Goal: Find contact information: Find contact information

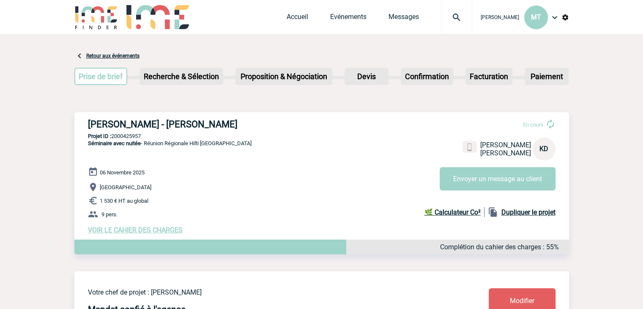
click at [457, 17] on img at bounding box center [457, 17] width 30 height 10
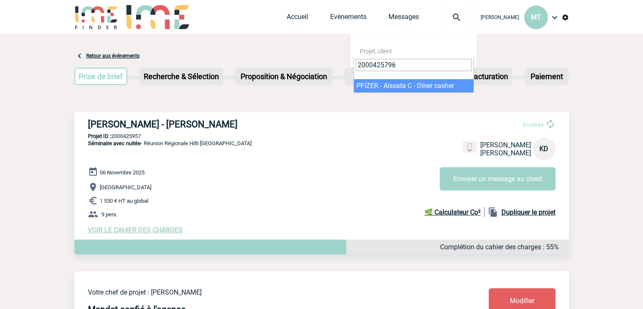
type input "2000425796"
drag, startPoint x: 400, startPoint y: 84, endPoint x: 408, endPoint y: 102, distance: 19.5
select select "25297"
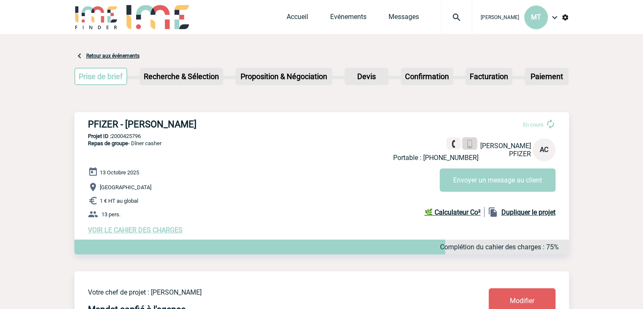
click at [467, 146] on img at bounding box center [470, 144] width 8 height 8
